Goal: Information Seeking & Learning: Find specific fact

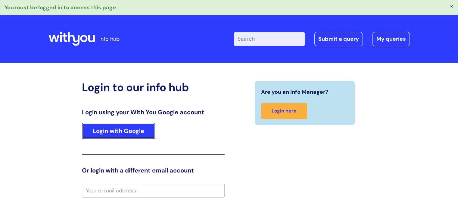
click at [134, 129] on link "Login with Google" at bounding box center [118, 131] width 73 height 16
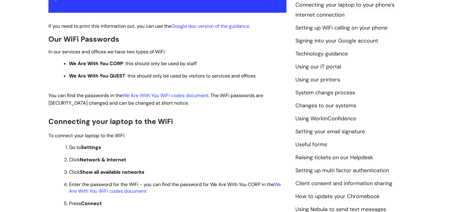
scroll to position [151, 0]
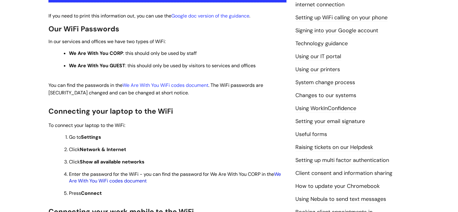
click at [137, 182] on link "We Are With You WiFi codes document" at bounding box center [175, 177] width 212 height 13
